Goal: Information Seeking & Learning: Find specific fact

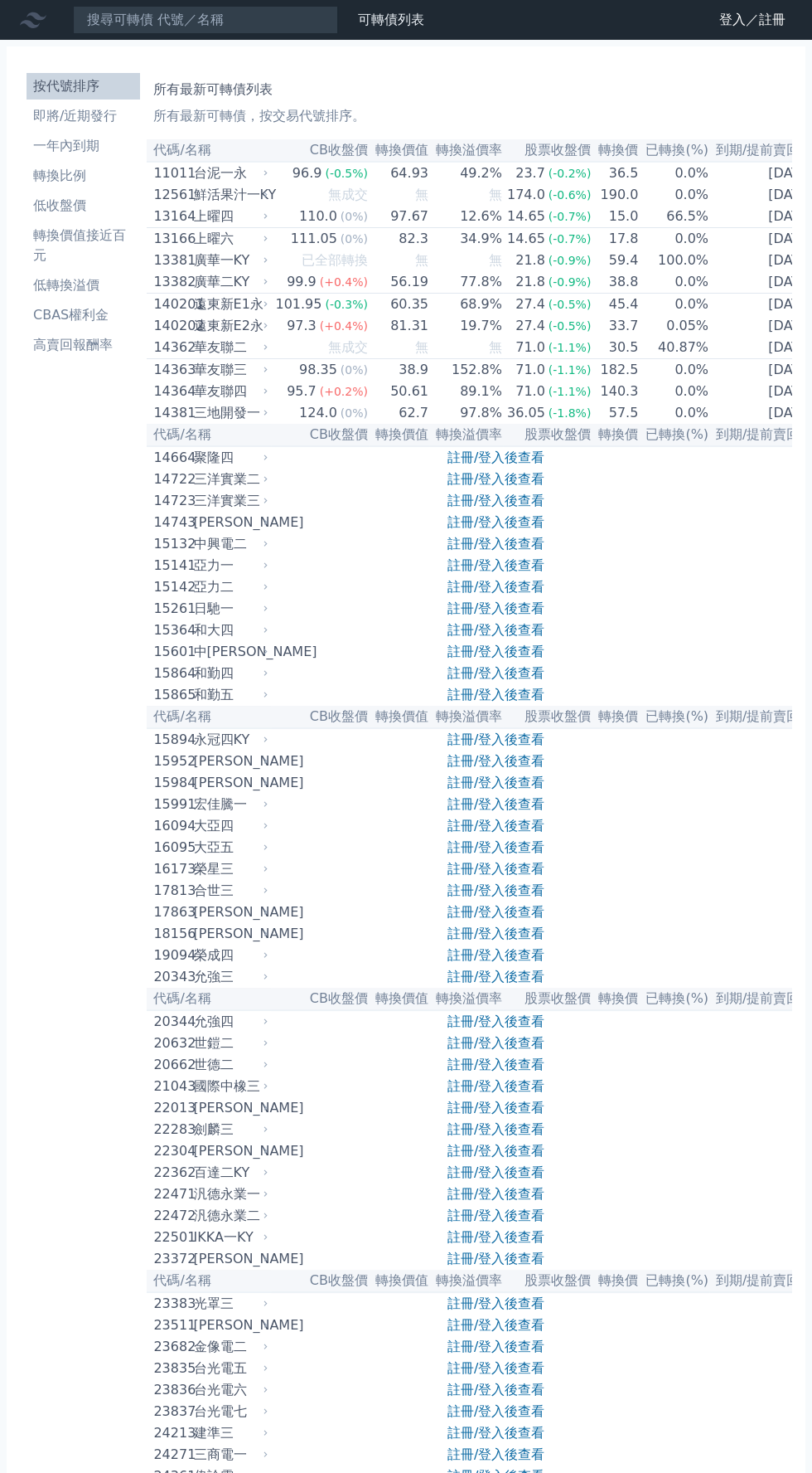
click at [119, 87] on li "按代號排序" at bounding box center [83, 86] width 113 height 20
click at [199, 13] on input at bounding box center [206, 20] width 265 height 28
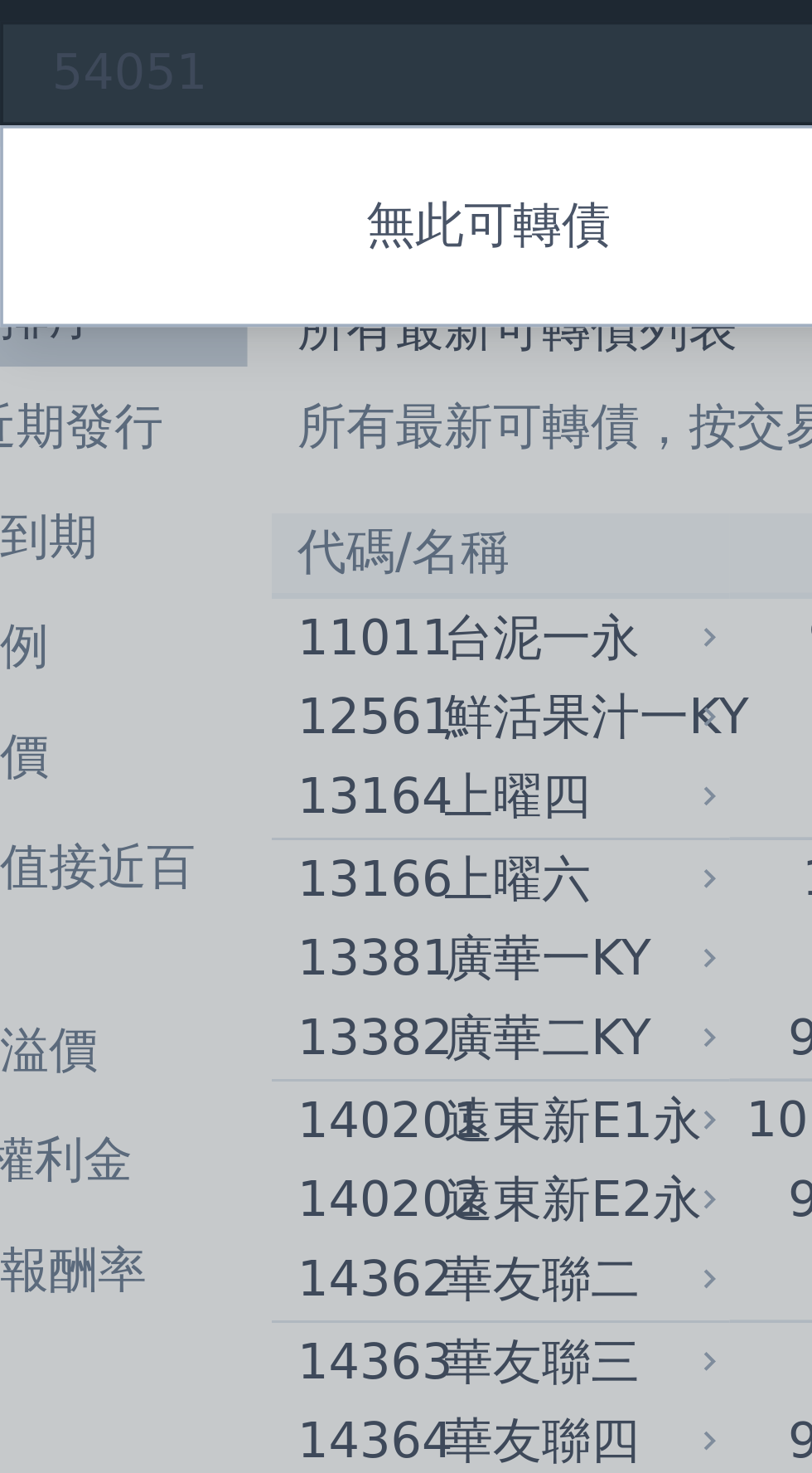
click at [158, 17] on div at bounding box center [406, 736] width 812 height 1473
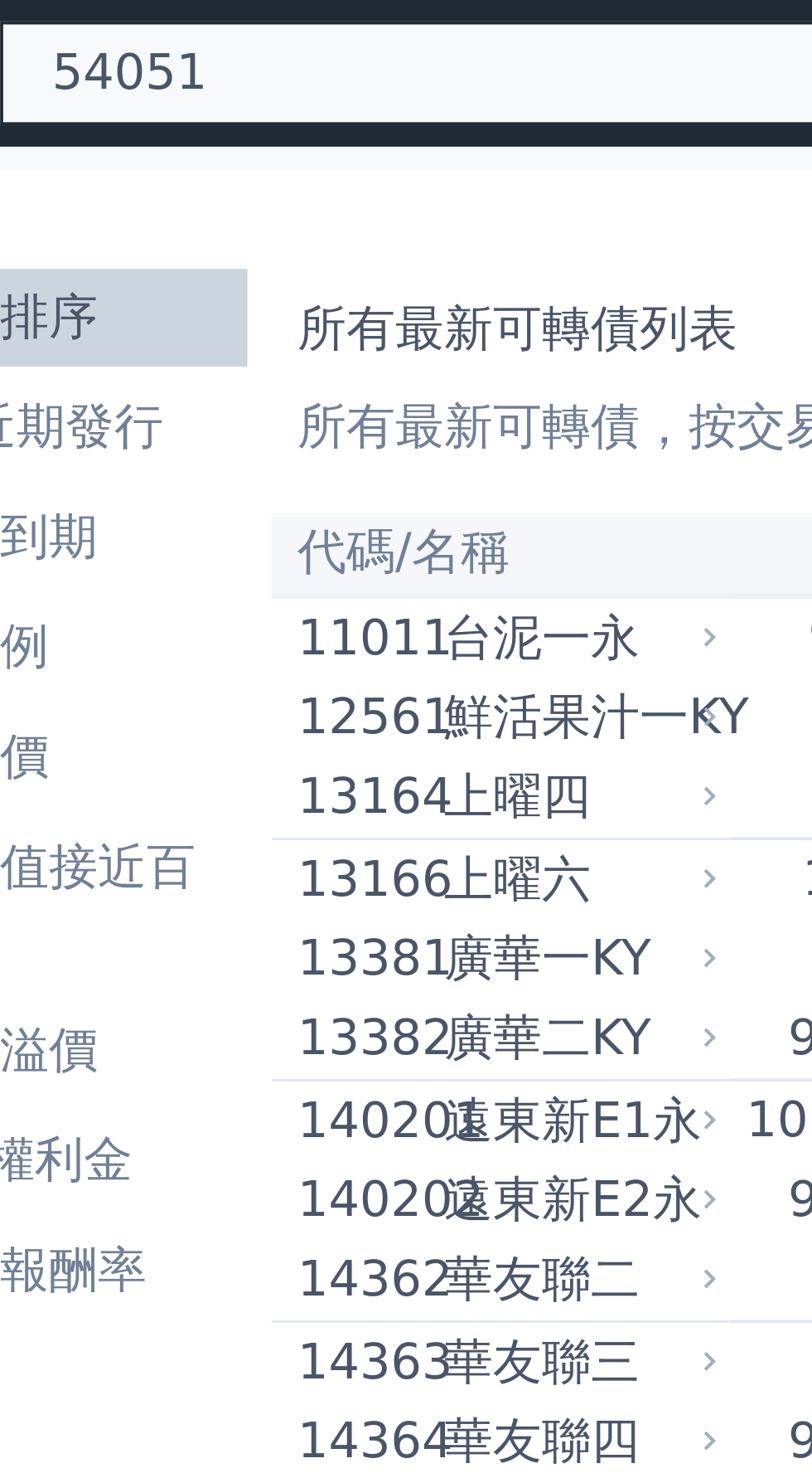
click at [186, 19] on div "54051 無此可轉債" at bounding box center [206, 20] width 265 height 28
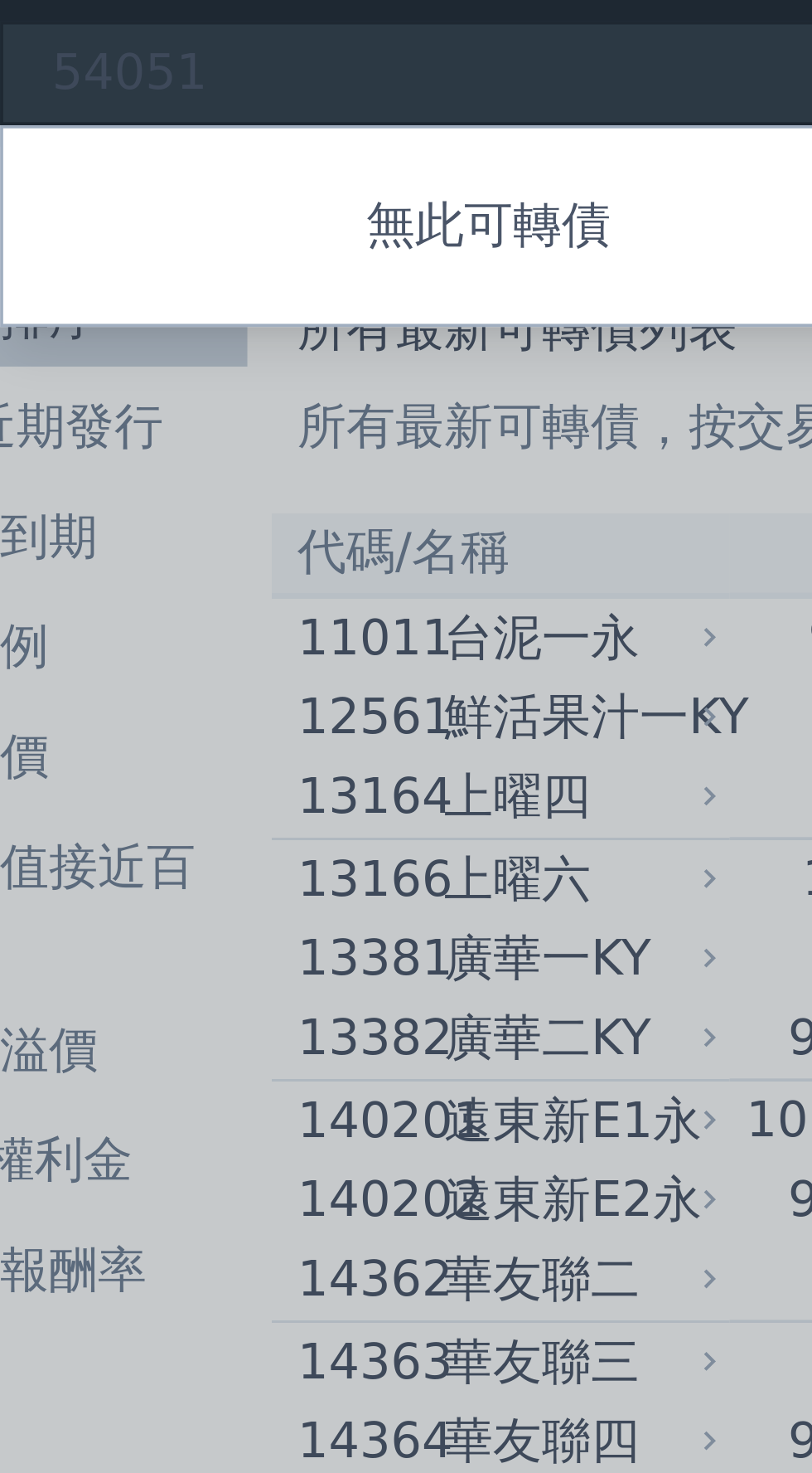
click at [154, 22] on div at bounding box center [406, 736] width 812 height 1473
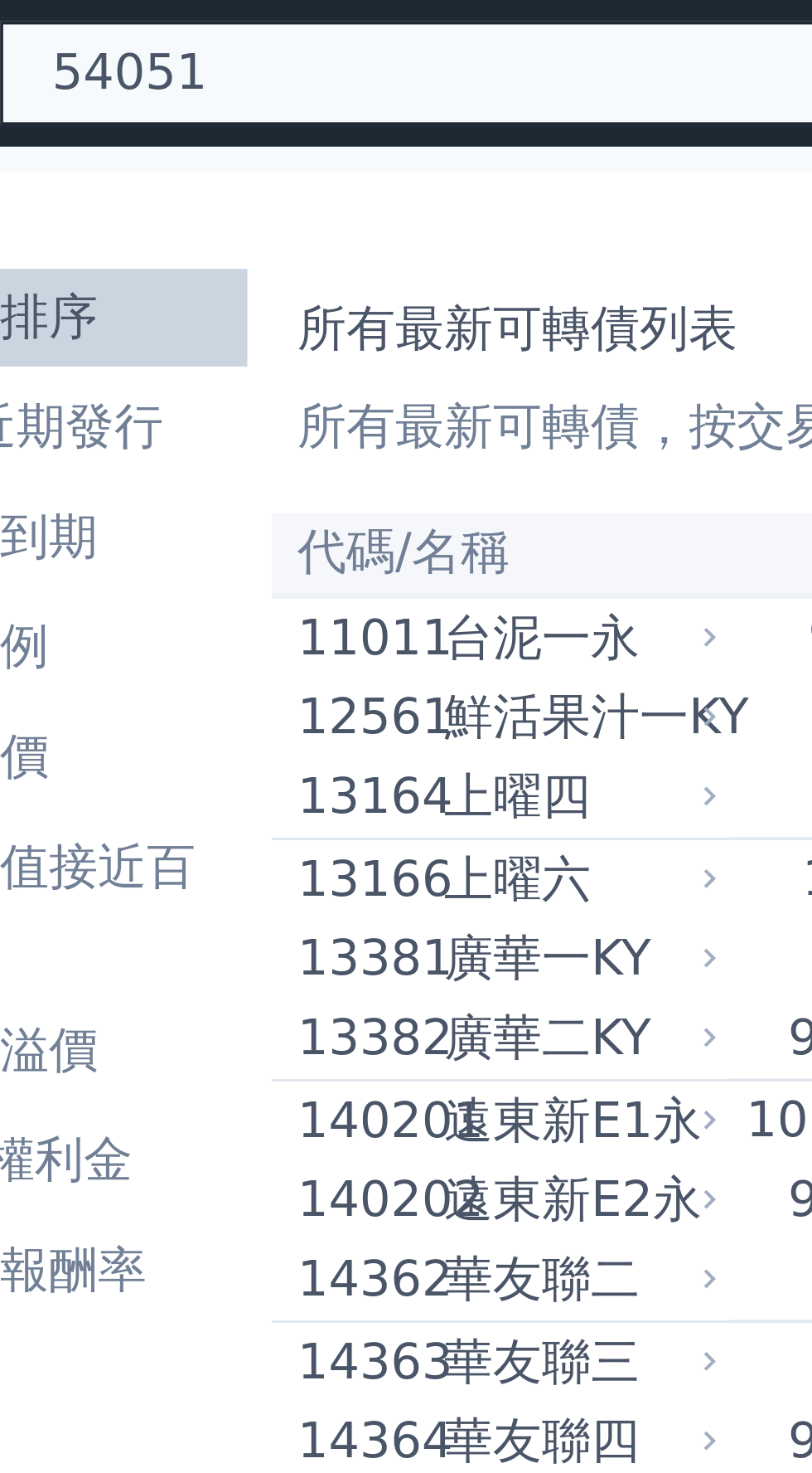
click at [194, 21] on div "54051 無此可轉債" at bounding box center [206, 20] width 265 height 28
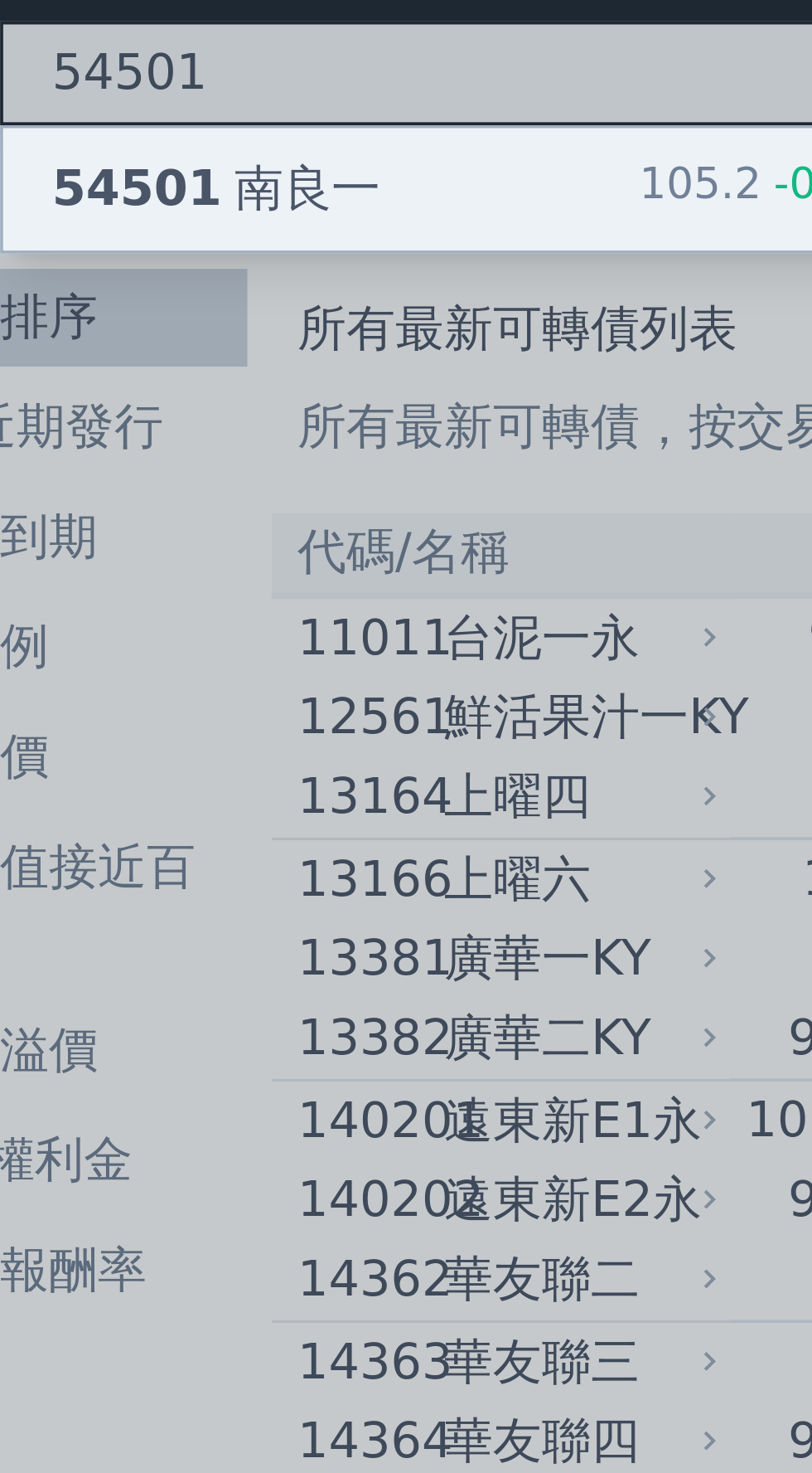
type input "54501"
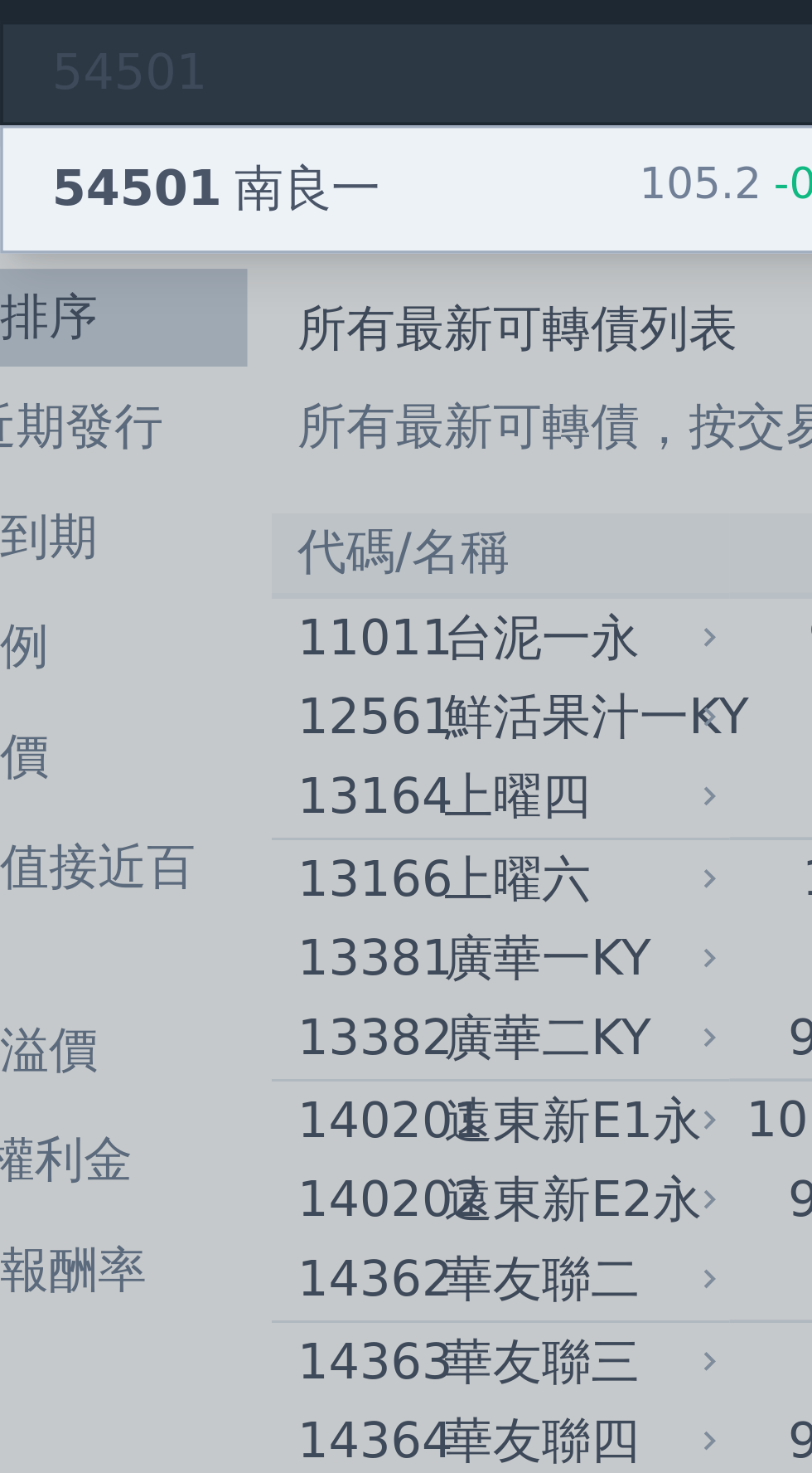
click at [192, 45] on div "54501 南良一 105.2 -0.60%" at bounding box center [206, 51] width 263 height 33
